Goal: Transaction & Acquisition: Subscribe to service/newsletter

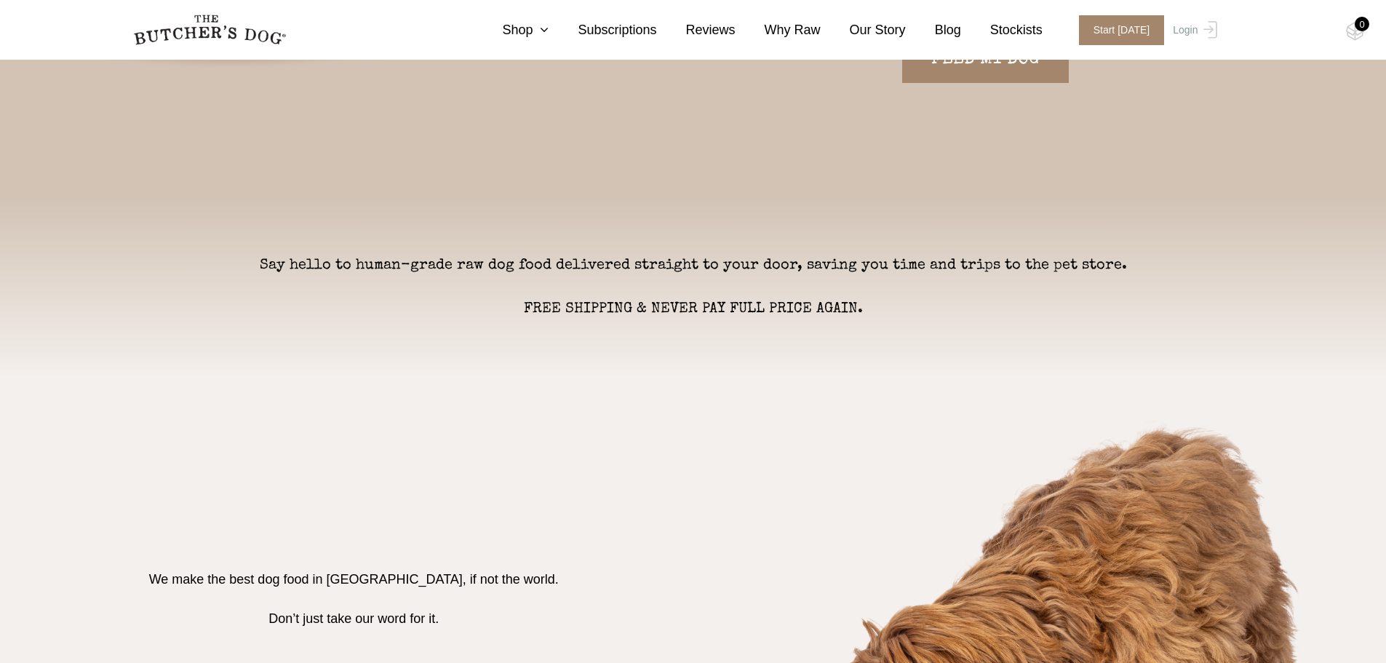
scroll to position [437, 0]
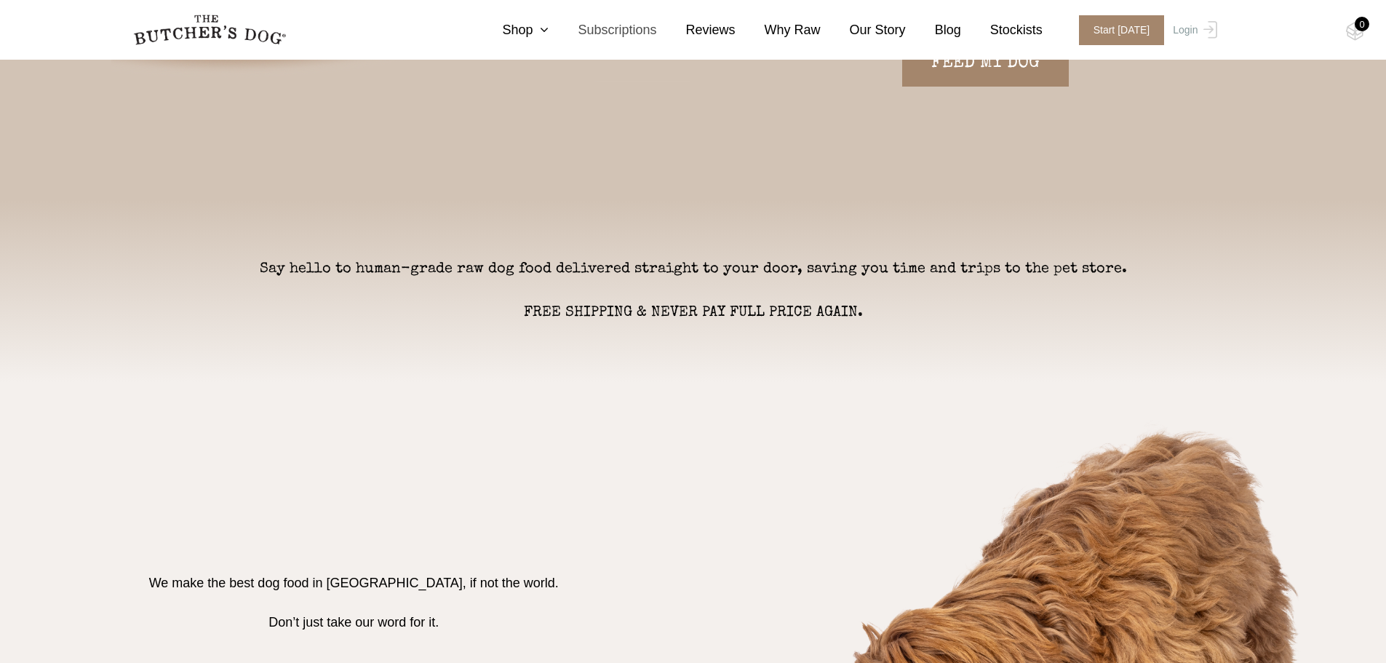
click at [641, 31] on link "Subscriptions" at bounding box center [603, 30] width 108 height 20
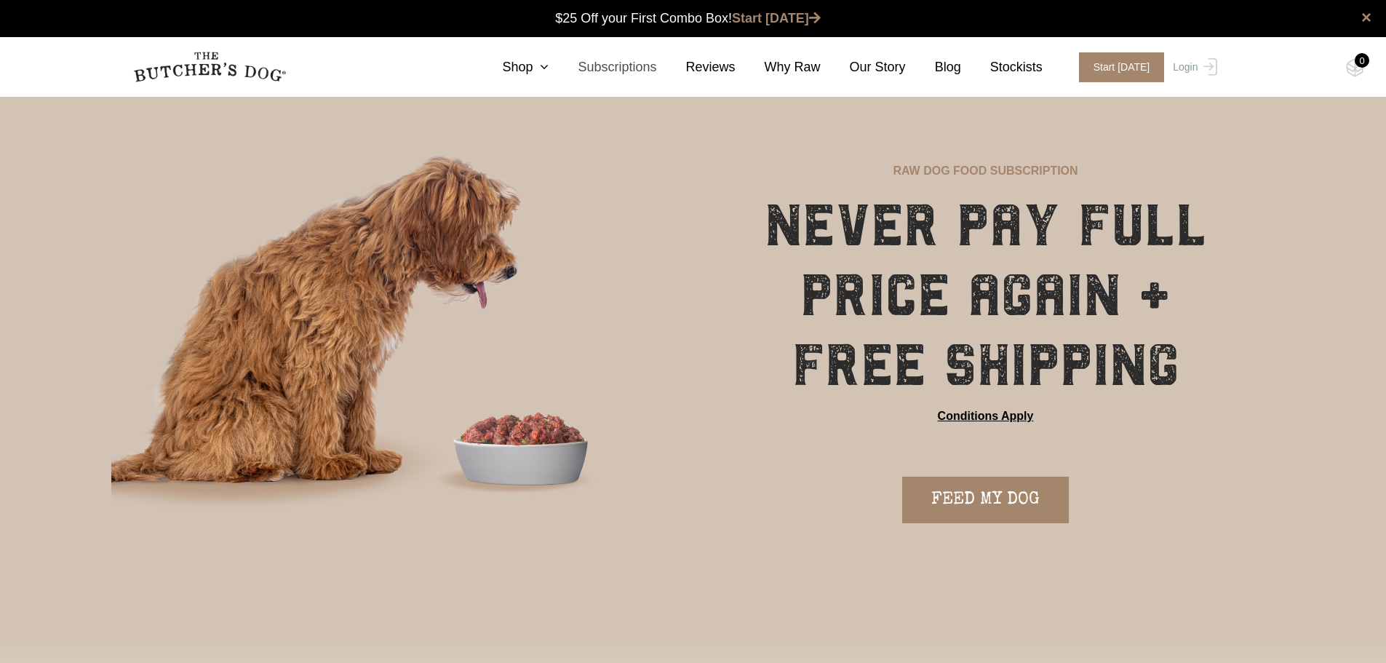
click at [656, 68] on link "Subscriptions" at bounding box center [603, 67] width 108 height 20
click at [1034, 517] on link "FEED MY DOG" at bounding box center [985, 500] width 167 height 47
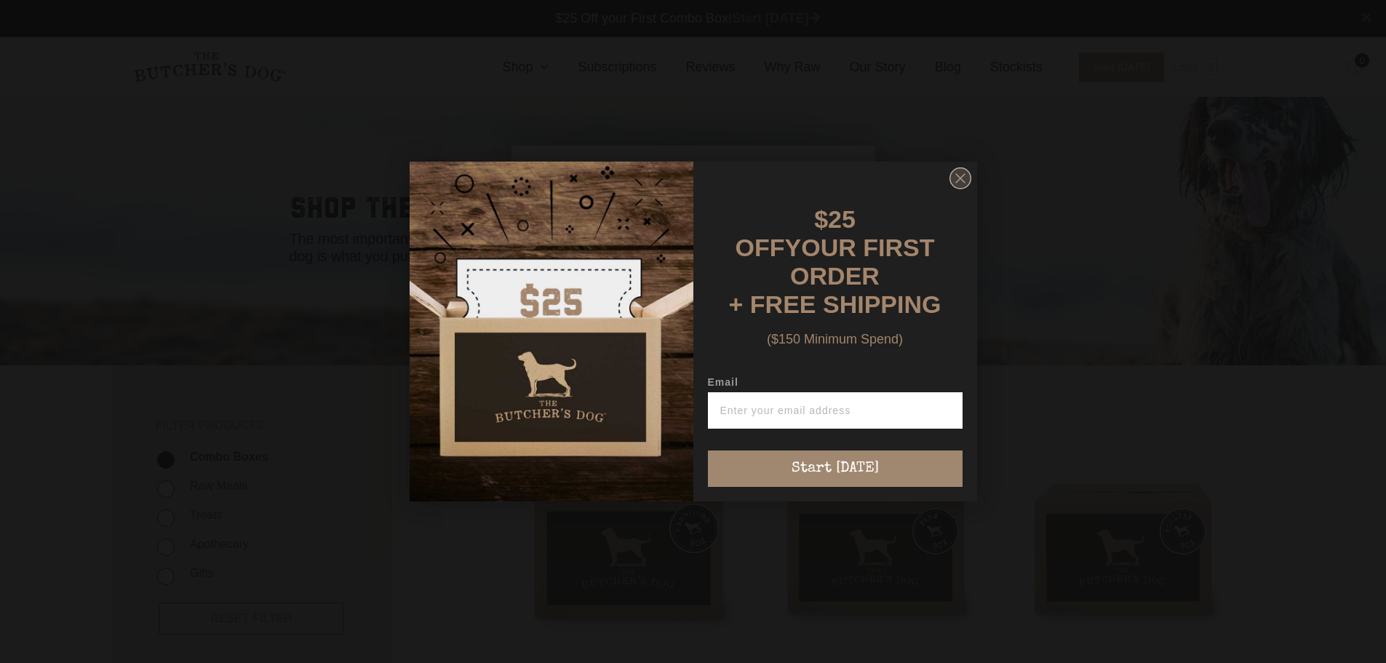
click at [957, 175] on circle "Close dialog" at bounding box center [960, 178] width 21 height 21
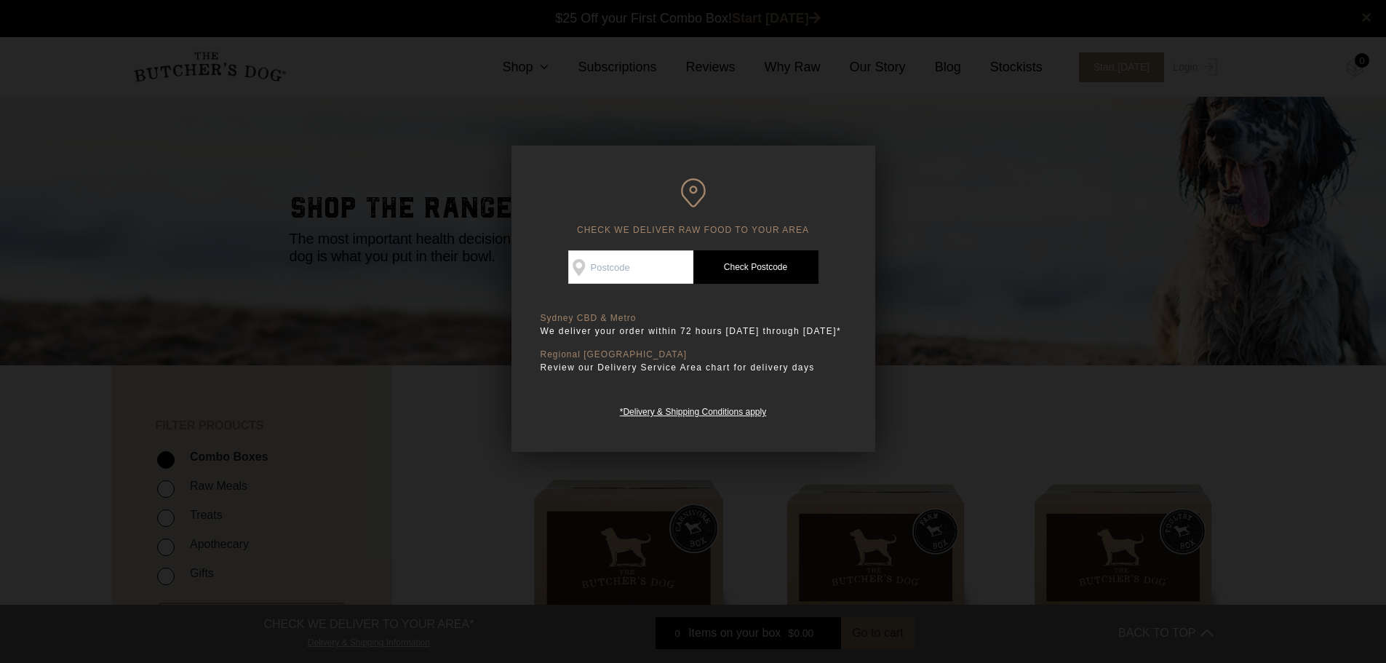
click at [923, 163] on div at bounding box center [693, 331] width 1386 height 663
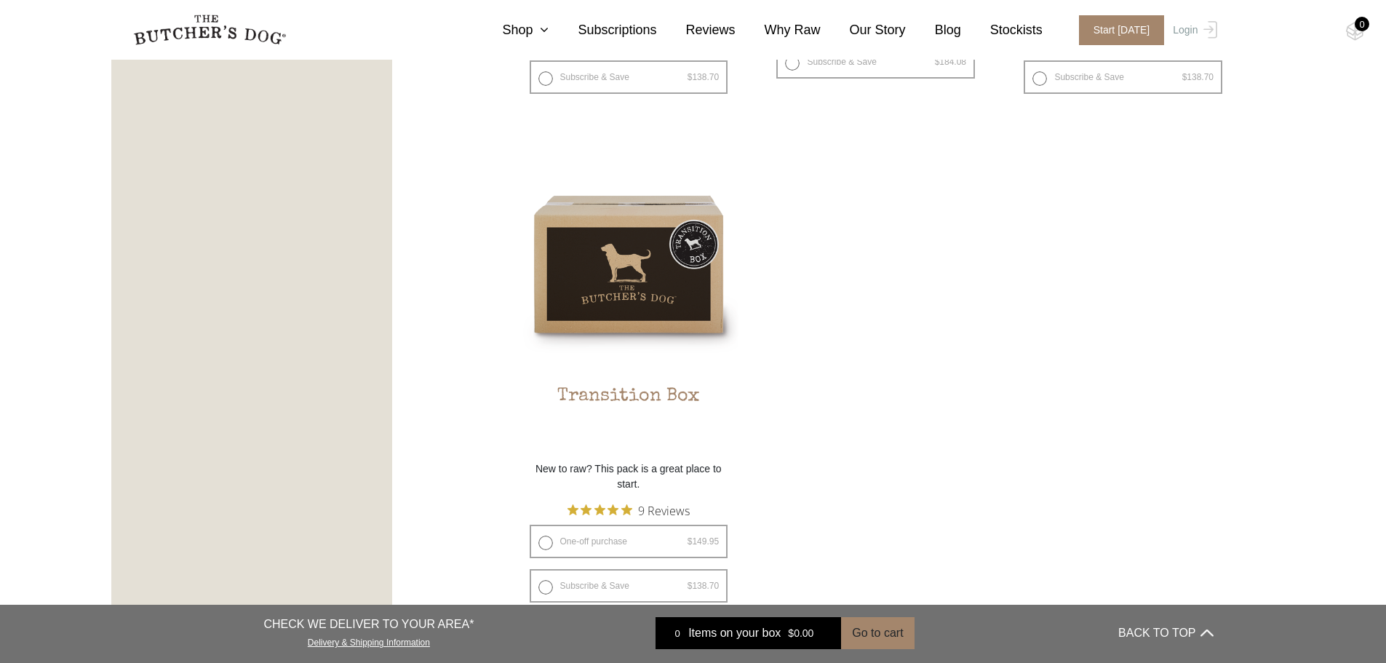
scroll to position [1310, 0]
